Goal: Task Accomplishment & Management: Complete application form

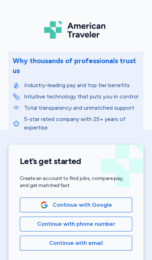
click at [78, 246] on span "Continue with email" at bounding box center [76, 243] width 54 height 8
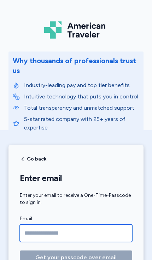
type input "**********"
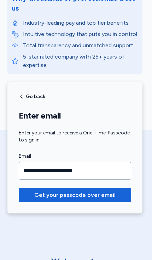
scroll to position [65, 1]
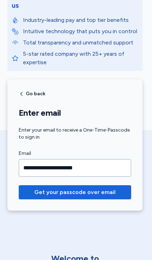
click at [77, 198] on button "Get your passcode over email" at bounding box center [75, 192] width 112 height 14
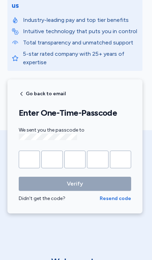
click at [36, 158] on input "Please enter OTP character 1" at bounding box center [29, 160] width 21 height 18
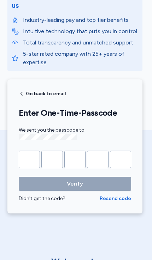
click at [29, 157] on input "Please enter OTP character 1" at bounding box center [29, 160] width 21 height 18
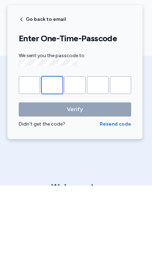
type input "*"
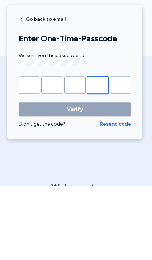
type input "*"
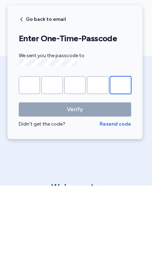
type input "*"
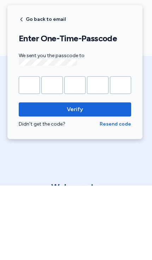
click at [75, 177] on button "Verify" at bounding box center [75, 184] width 112 height 14
